Goal: Transaction & Acquisition: Obtain resource

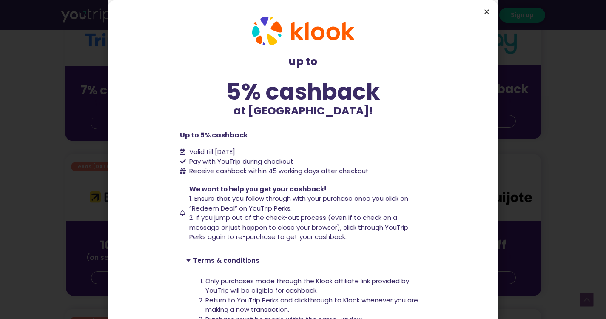
click at [484, 13] on icon "Close" at bounding box center [486, 12] width 6 height 6
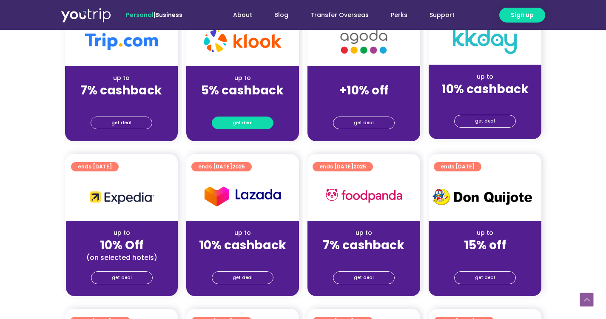
click at [248, 122] on span "get deal" at bounding box center [243, 123] width 20 height 12
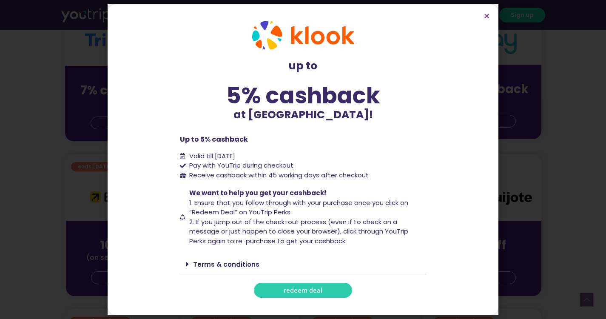
click at [294, 290] on span "redeem deal" at bounding box center [303, 290] width 39 height 6
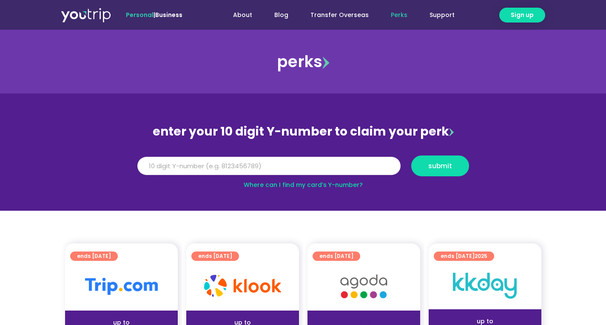
click at [239, 171] on input "Y Number" at bounding box center [268, 166] width 263 height 19
click at [131, 283] on img at bounding box center [121, 286] width 73 height 17
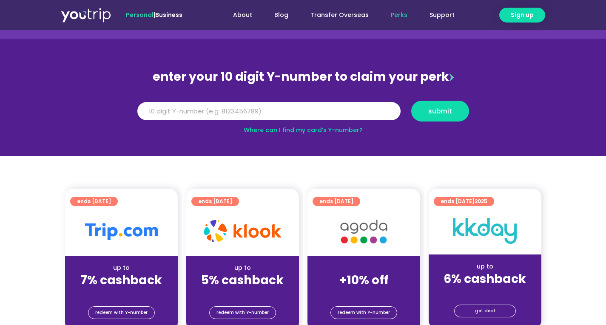
scroll to position [128, 0]
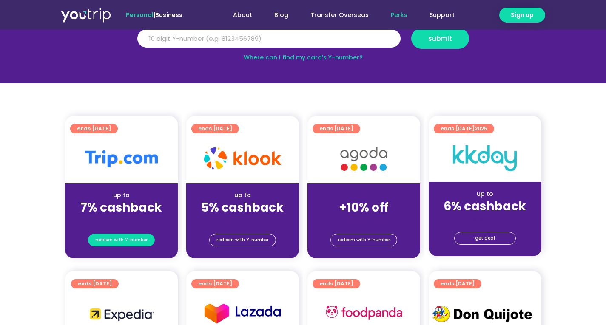
click at [124, 240] on span "redeem with Y-number" at bounding box center [121, 240] width 52 height 12
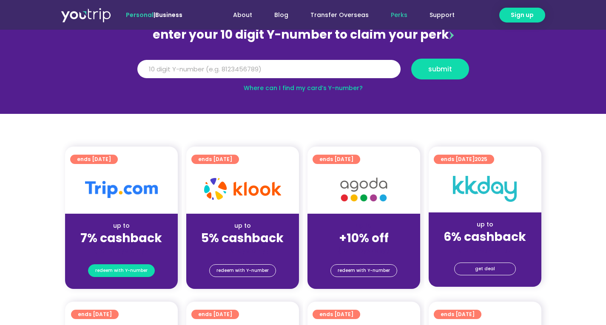
scroll to position [94, 0]
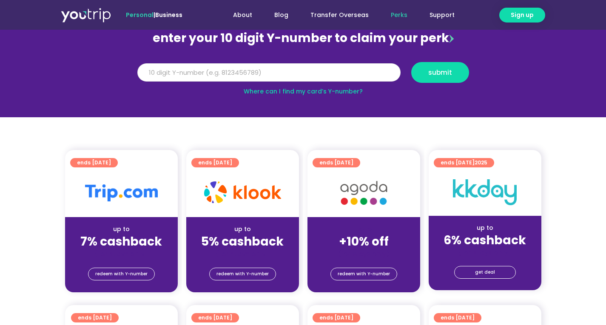
click at [172, 69] on input "Y Number" at bounding box center [268, 72] width 263 height 19
click at [454, 74] on span "submit" at bounding box center [439, 72] width 43 height 6
click at [132, 273] on span "redeem with Y-number" at bounding box center [121, 274] width 52 height 12
click at [435, 71] on span "submit" at bounding box center [440, 72] width 24 height 6
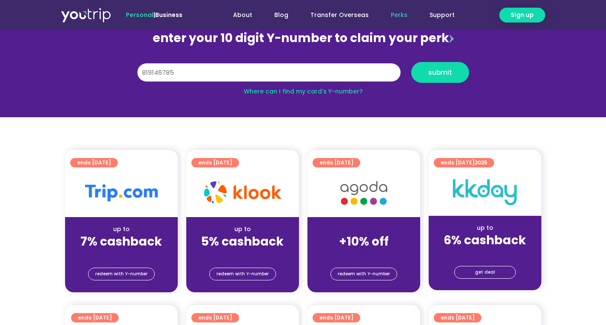
click at [167, 73] on input "819146785" at bounding box center [268, 72] width 263 height 19
type input "8191467985"
click at [457, 74] on span "submit" at bounding box center [439, 72] width 43 height 6
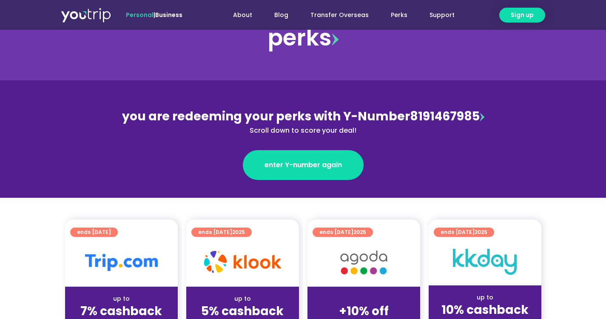
scroll to position [128, 0]
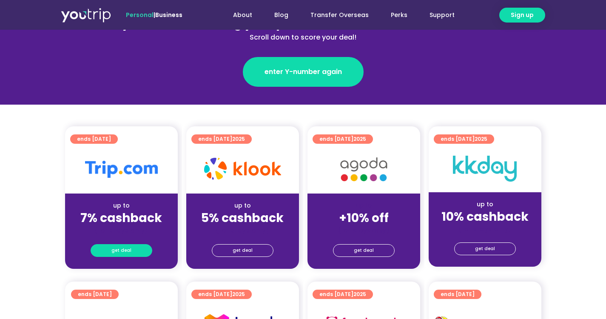
click at [125, 256] on link "get deal" at bounding box center [122, 250] width 62 height 13
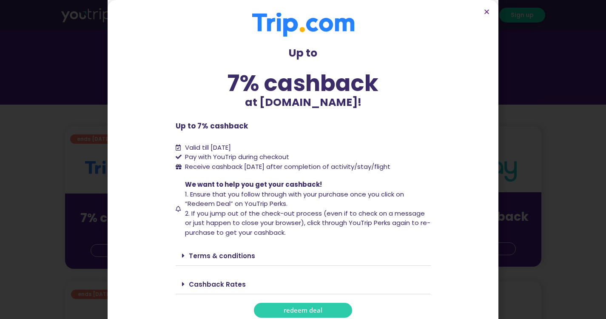
click at [276, 307] on link "redeem deal" at bounding box center [303, 310] width 98 height 15
click at [487, 11] on icon "Close" at bounding box center [486, 12] width 6 height 6
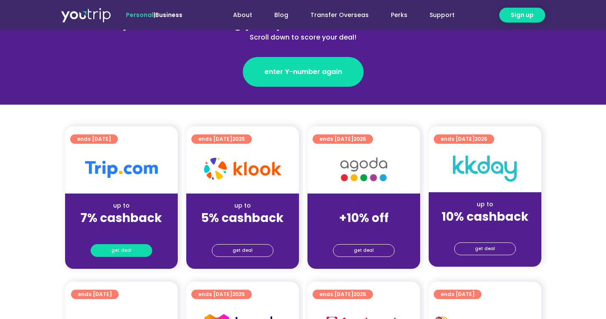
drag, startPoint x: 128, startPoint y: 210, endPoint x: 128, endPoint y: 246, distance: 35.7
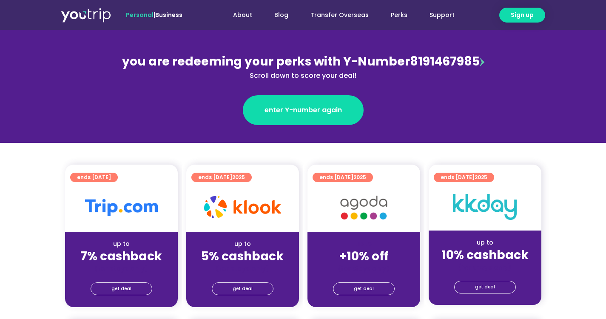
scroll to position [128, 0]
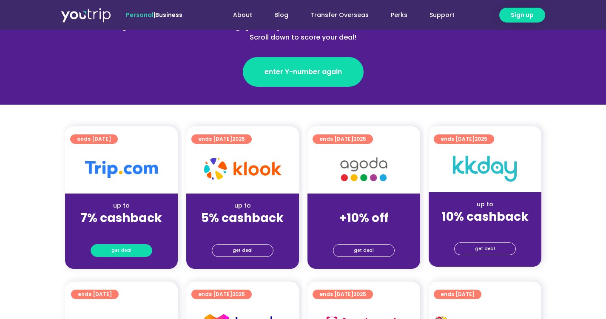
click at [139, 249] on link "get deal" at bounding box center [122, 250] width 62 height 13
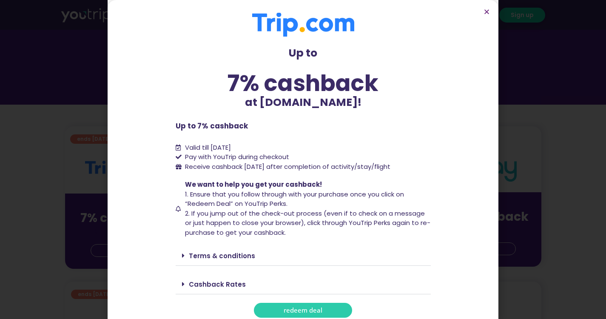
click at [284, 307] on span "redeem deal" at bounding box center [303, 310] width 39 height 6
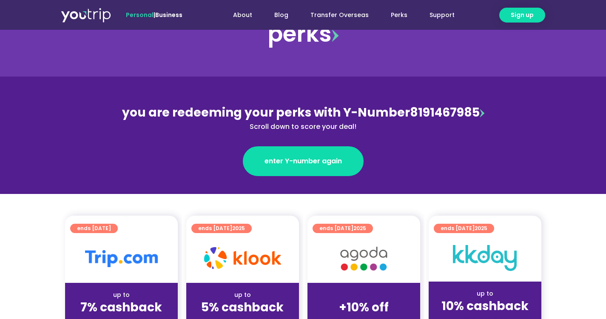
scroll to position [85, 0]
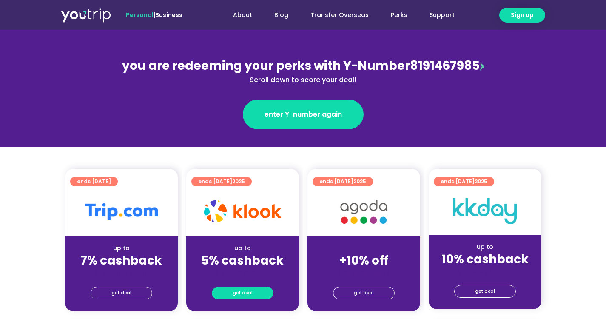
click at [248, 297] on span "get deal" at bounding box center [243, 293] width 20 height 12
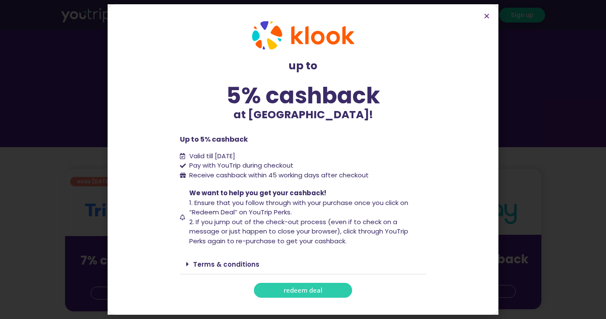
click at [303, 286] on link "redeem deal" at bounding box center [303, 290] width 98 height 15
